Goal: Task Accomplishment & Management: Manage account settings

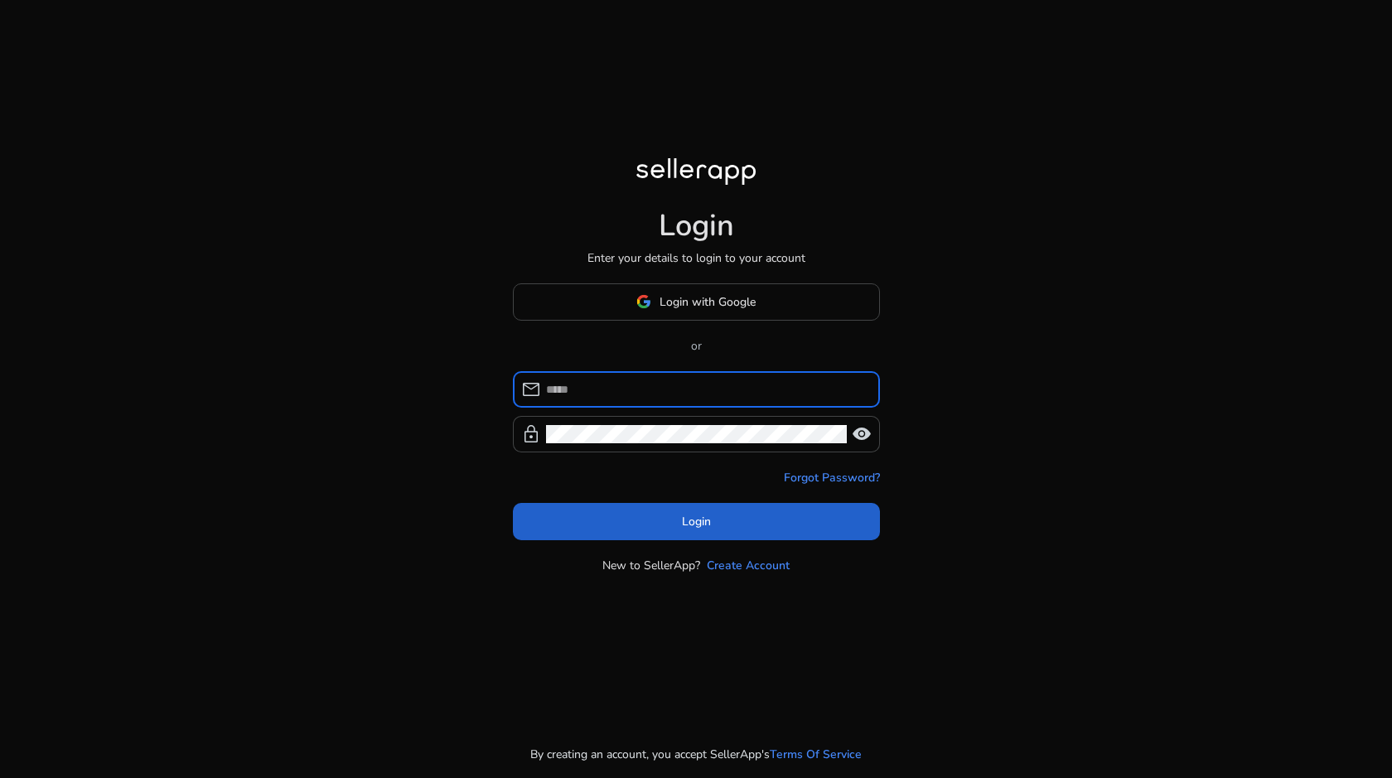
type input "**********"
click at [595, 503] on span at bounding box center [696, 521] width 367 height 40
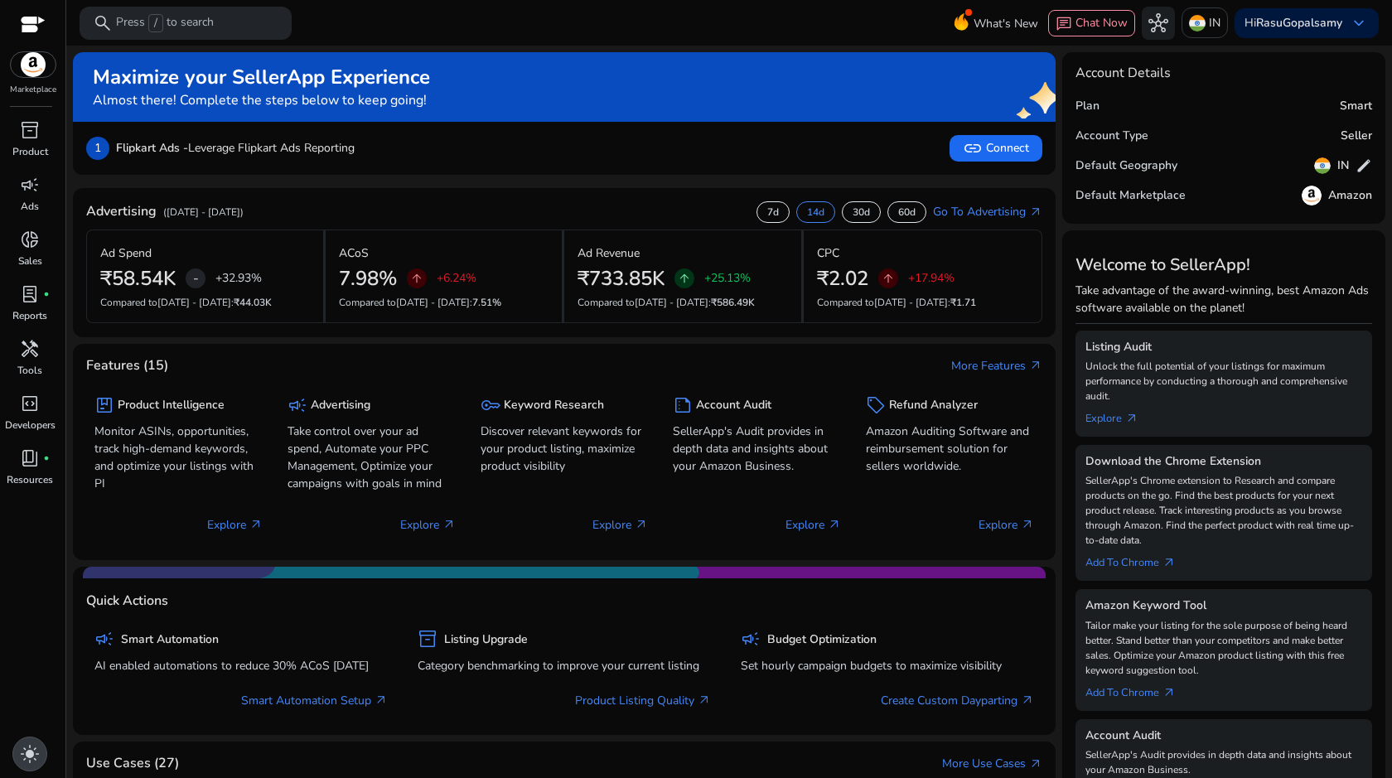
click at [22, 760] on span "light_mode" at bounding box center [30, 754] width 20 height 20
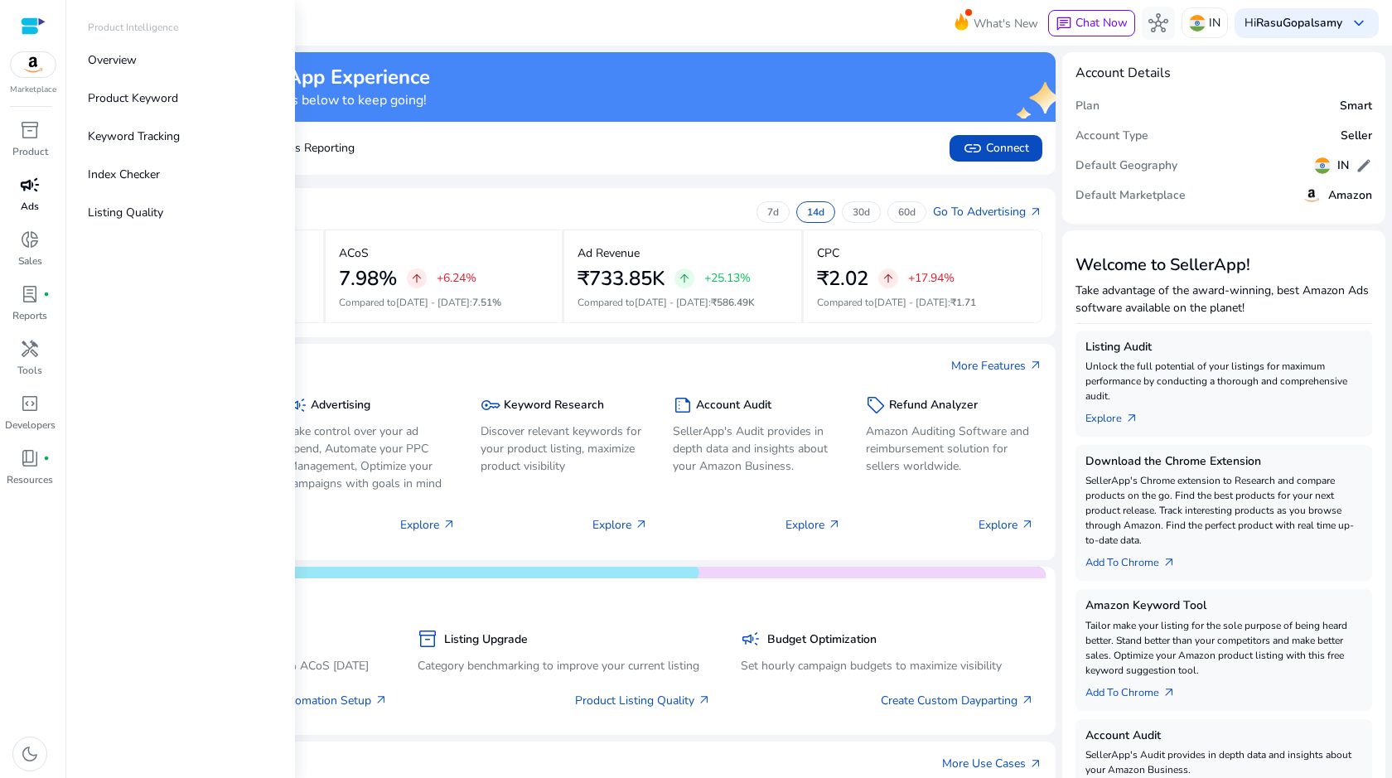
click at [24, 178] on span "campaign" at bounding box center [30, 185] width 20 height 20
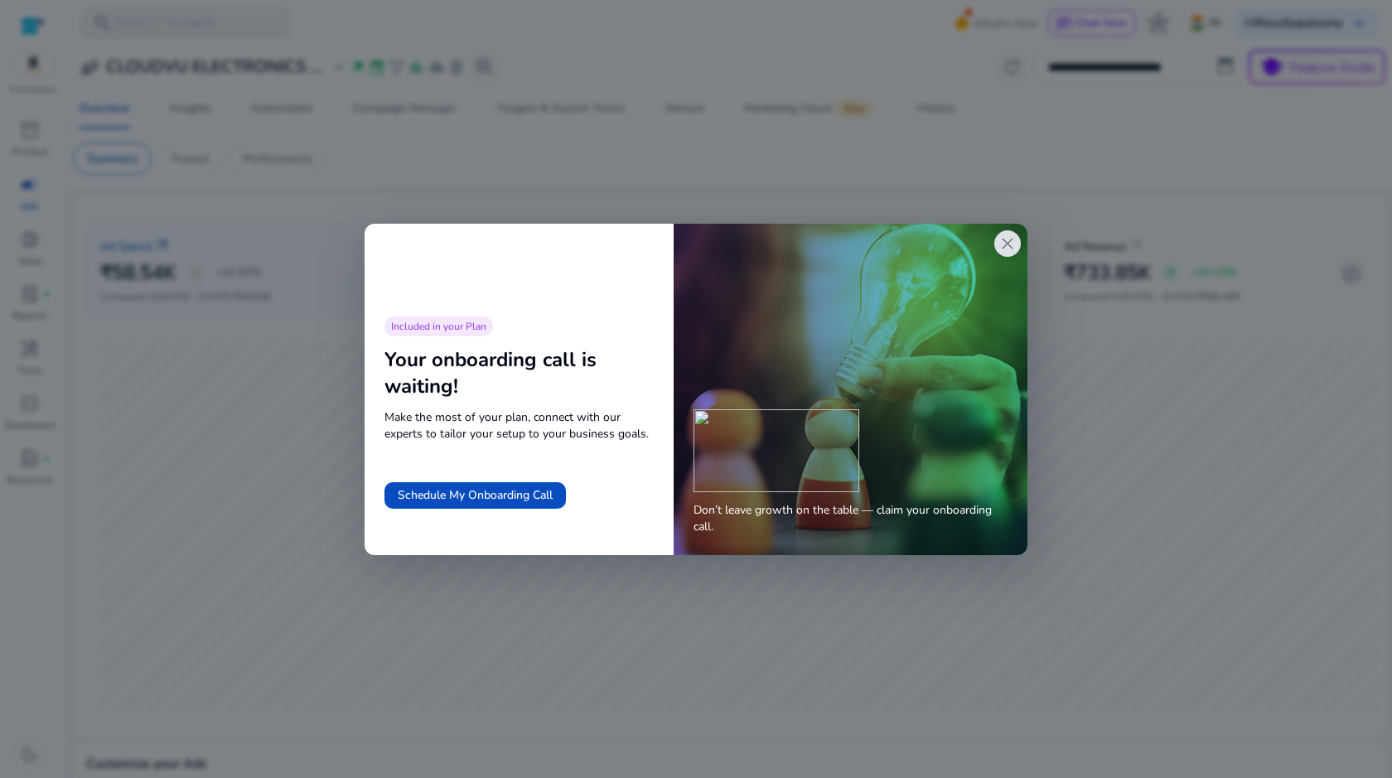
click at [1014, 244] on span "close" at bounding box center [1007, 244] width 20 height 20
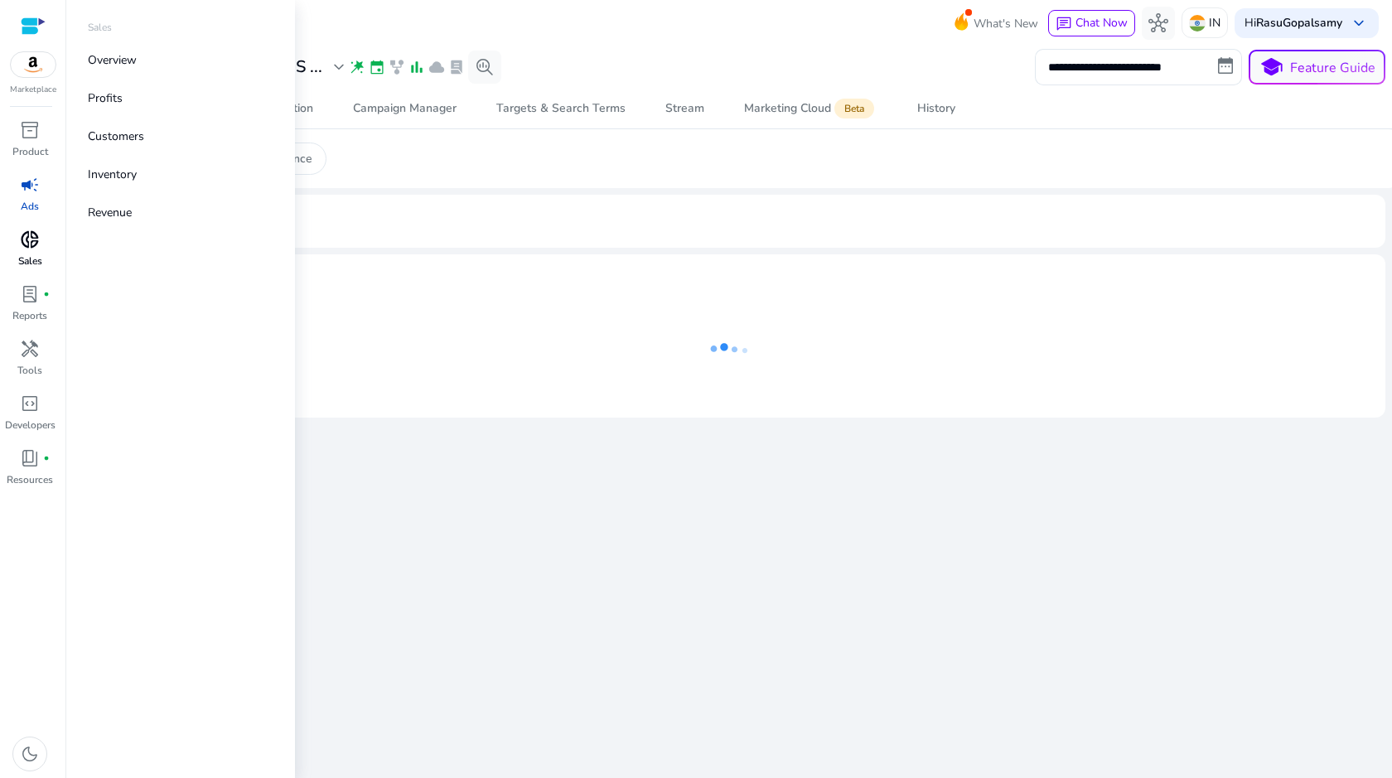
click at [36, 241] on span "donut_small" at bounding box center [30, 239] width 20 height 20
